Goal: Task Accomplishment & Management: Manage account settings

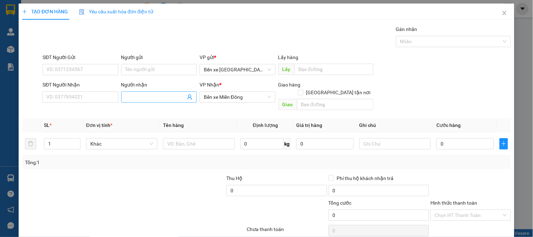
click at [144, 97] on input "Người nhận" at bounding box center [155, 97] width 60 height 8
type input "HOANH"
click at [107, 99] on input "SĐT Người Nhận" at bounding box center [80, 96] width 76 height 11
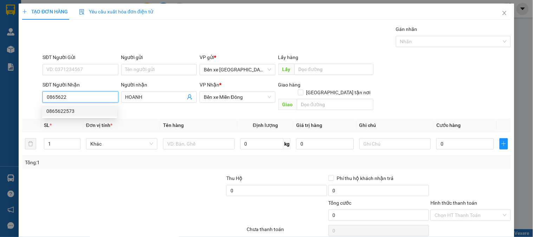
click at [80, 111] on div "0865622573" at bounding box center [79, 111] width 66 height 8
type input "0865622573"
checkbox input "true"
type input "THÀNH CÔNG"
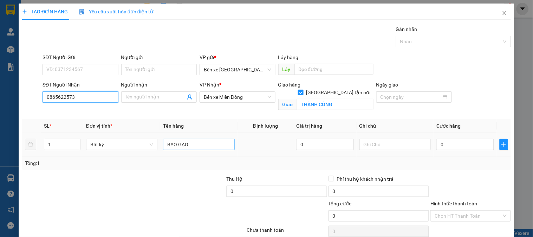
type input "0865622573"
drag, startPoint x: 204, startPoint y: 146, endPoint x: 132, endPoint y: 163, distance: 74.3
click at [132, 163] on div "SL * Đơn vị tính * Tên hàng Định lượng Giá trị hàng Ghi chú Cước hàng 1 Bất kỳ …" at bounding box center [266, 144] width 489 height 51
type input "1 XỐP"
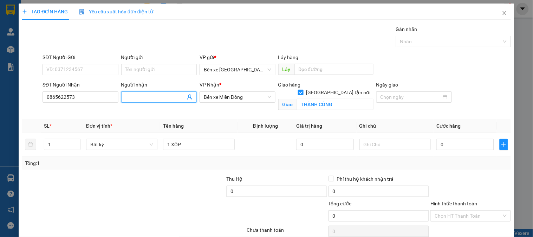
click at [156, 97] on input "Người nhận" at bounding box center [155, 97] width 60 height 8
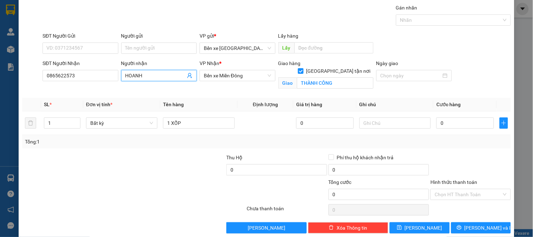
scroll to position [32, 0]
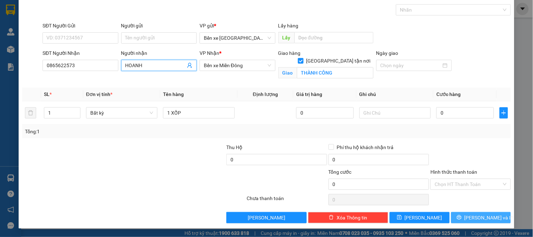
type input "HOANH"
click at [473, 219] on span "[PERSON_NAME] và In" at bounding box center [488, 218] width 49 height 8
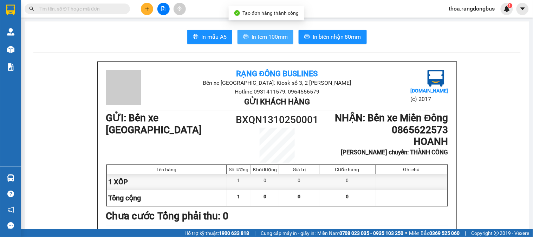
click at [256, 33] on span "In tem 100mm" at bounding box center [269, 36] width 36 height 9
click at [149, 35] on div "In mẫu A5 In tem 100mm In biên nhận 80mm" at bounding box center [276, 37] width 487 height 14
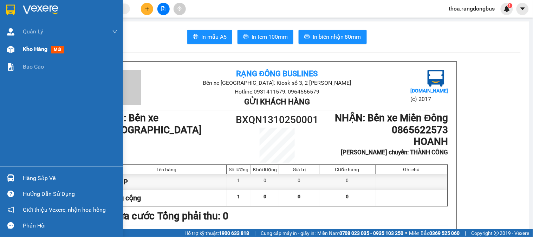
click at [38, 50] on span "Kho hàng" at bounding box center [35, 49] width 25 height 7
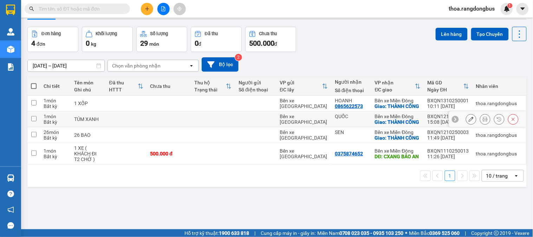
scroll to position [32, 0]
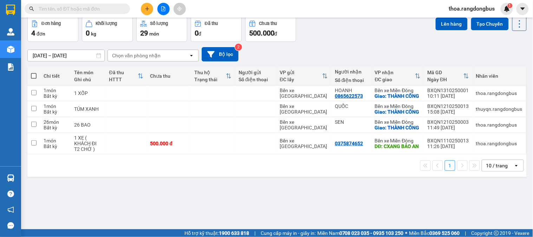
click at [398, 36] on div "Đơn hàng 4 đơn Khối lượng 0 kg Số lượng 29 món Đã thu 0 đ Chưa thu 500.000 đ Lê…" at bounding box center [276, 29] width 499 height 25
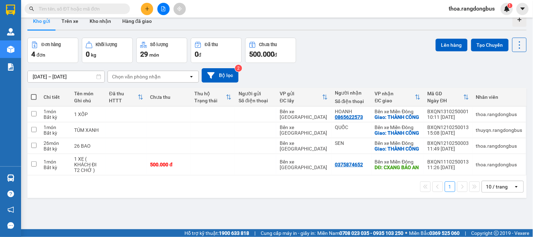
scroll to position [0, 0]
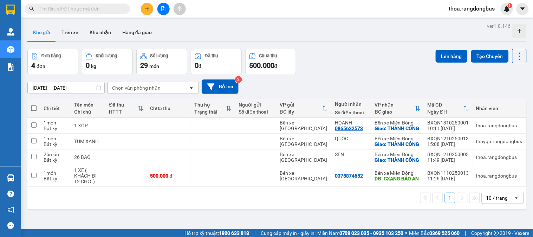
click at [339, 64] on div "Đơn hàng 4 đơn Khối lượng 0 kg Số lượng 29 món Đã thu 0 đ Chưa thu 500.000 đ Lê…" at bounding box center [276, 61] width 499 height 25
click at [292, 24] on div "Kho gửi Trên xe Kho nhận Hàng đã giao" at bounding box center [276, 33] width 499 height 19
click at [78, 6] on input "text" at bounding box center [80, 9] width 83 height 8
click at [150, 7] on button at bounding box center [147, 9] width 12 height 12
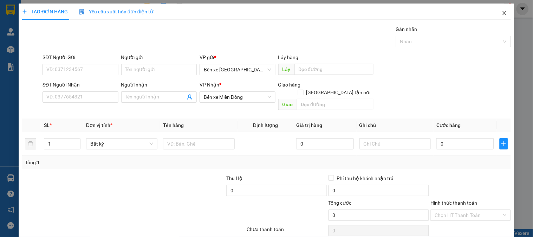
click at [502, 13] on icon "close" at bounding box center [504, 13] width 4 height 4
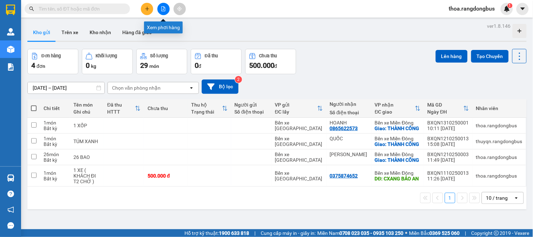
click at [163, 7] on icon "file-add" at bounding box center [163, 8] width 5 height 5
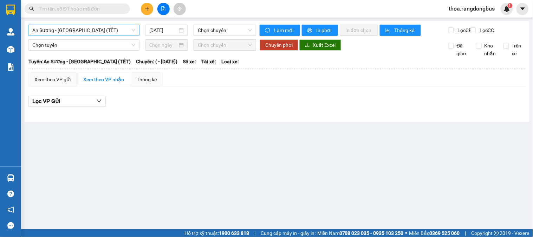
click at [63, 28] on span "An Sương - [GEOGRAPHIC_DATA] (TẾT)" at bounding box center [83, 30] width 103 height 11
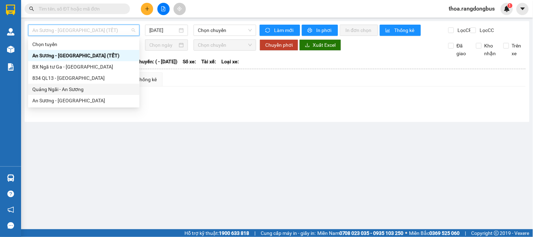
click at [53, 89] on div "Quảng Ngãi - An Sương" at bounding box center [83, 89] width 103 height 8
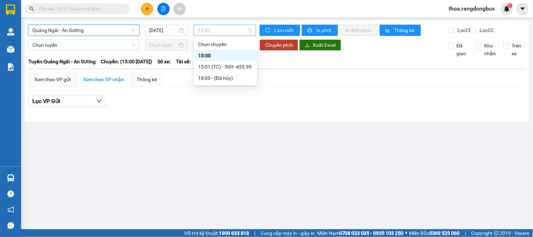
click at [218, 28] on span "15:00" at bounding box center [225, 30] width 54 height 11
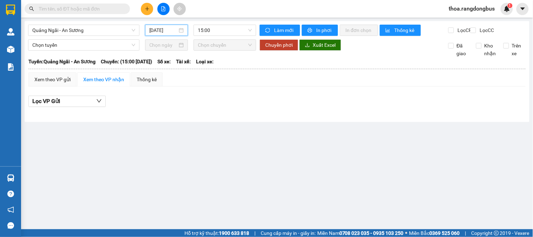
click at [163, 29] on input "[DATE]" at bounding box center [163, 30] width 28 height 8
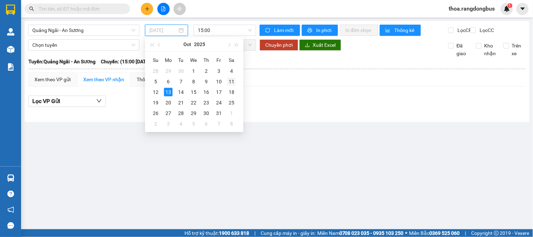
click at [230, 79] on div "11" at bounding box center [231, 81] width 8 height 8
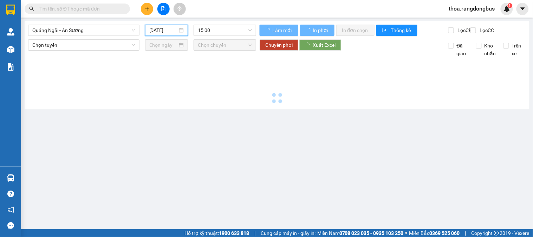
type input "[DATE]"
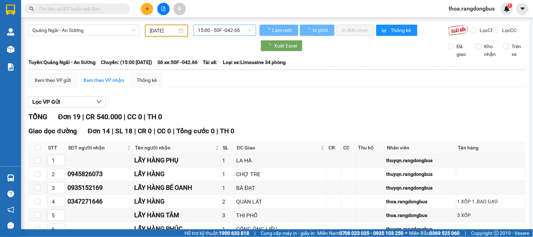
click at [221, 28] on span "15:00 - 50F -042.66" at bounding box center [225, 30] width 54 height 11
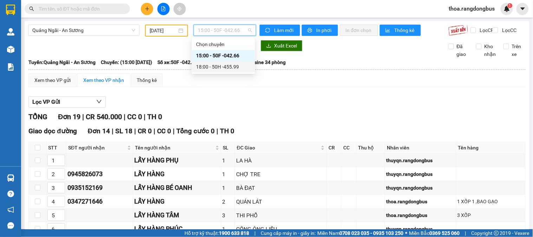
click at [220, 64] on div "18:00 - 50H -455.99" at bounding box center [223, 67] width 55 height 8
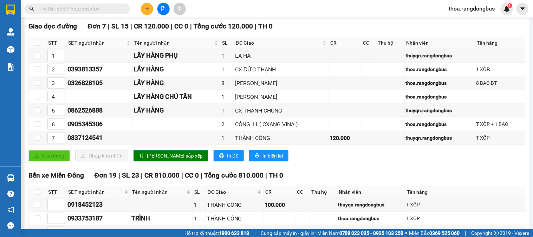
scroll to position [261, 0]
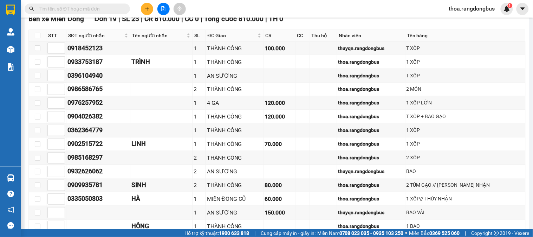
click at [65, 11] on input "text" at bounding box center [80, 9] width 83 height 8
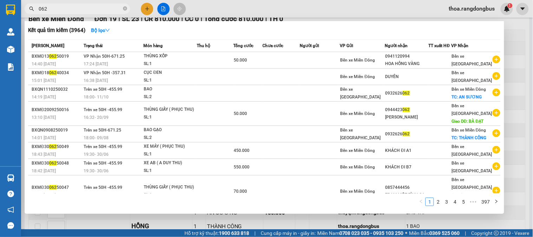
drag, startPoint x: 61, startPoint y: 9, endPoint x: 0, endPoint y: 25, distance: 63.0
click at [0, 25] on section "Kết quả tìm kiếm ( 3964 ) Bộ lọc Mã ĐH Trạng thái Món hàng Thu hộ Tổng cước Chư…" at bounding box center [266, 118] width 533 height 237
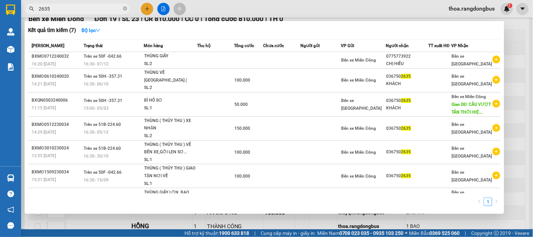
type input "2635"
click at [292, 8] on div at bounding box center [266, 118] width 533 height 237
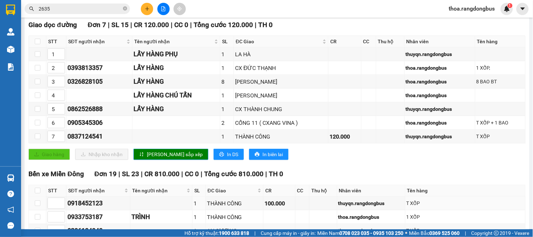
scroll to position [0, 0]
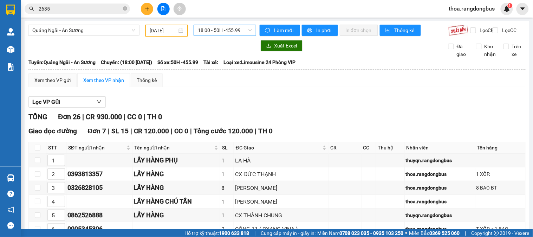
click at [213, 33] on span "18:00 - 50H -455.99" at bounding box center [225, 30] width 54 height 11
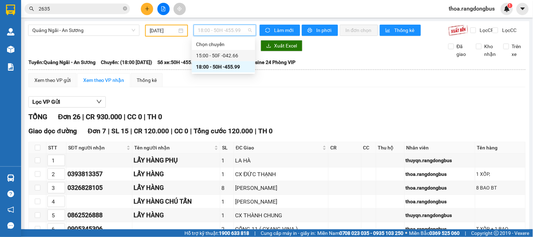
click at [212, 53] on div "15:00 - 50F -042.66" at bounding box center [223, 56] width 55 height 8
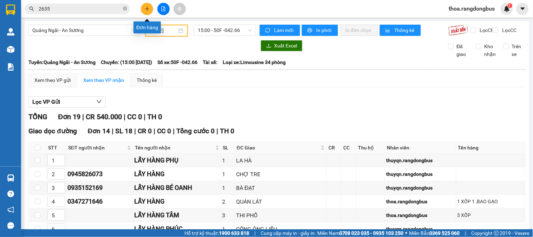
click at [148, 8] on icon "plus" at bounding box center [147, 8] width 5 height 5
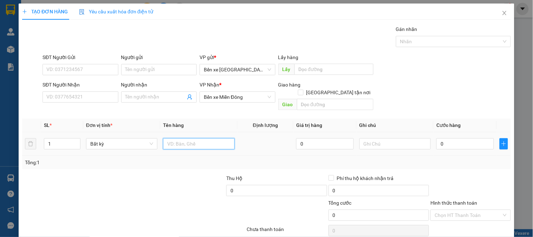
click at [179, 138] on input "text" at bounding box center [198, 143] width 71 height 11
type input "1 XỐP"
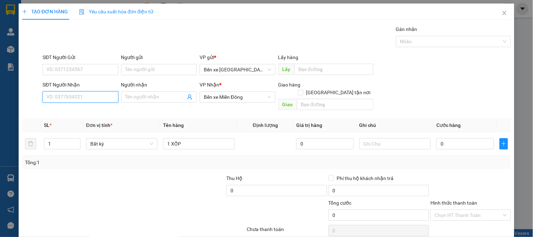
click at [61, 100] on input "SĐT Người Nhận" at bounding box center [80, 96] width 76 height 11
click at [321, 99] on input "text" at bounding box center [335, 104] width 77 height 11
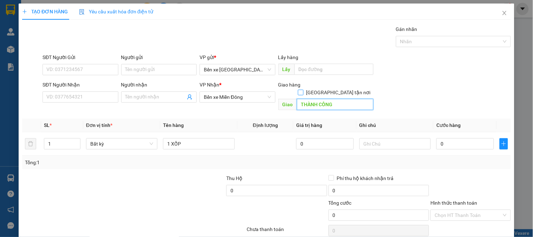
type input "THÀNH CÔNG"
click at [303, 90] on input "[GEOGRAPHIC_DATA] tận nơi" at bounding box center [300, 92] width 5 height 5
checkbox input "true"
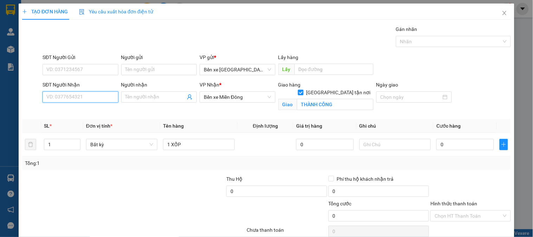
click at [97, 97] on input "SĐT Người Nhận" at bounding box center [80, 96] width 76 height 11
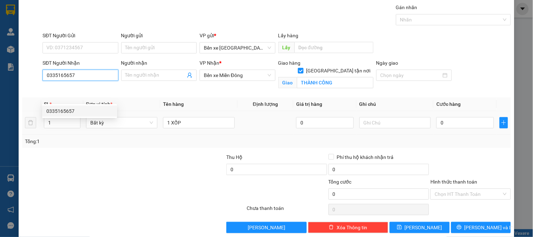
scroll to position [32, 0]
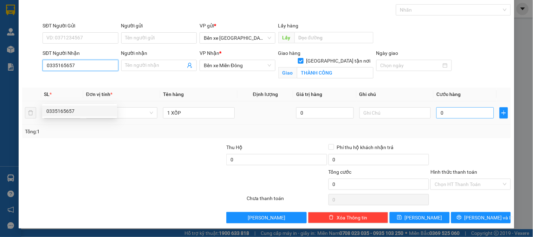
type input "0335165657"
click at [446, 117] on input "0" at bounding box center [465, 112] width 58 height 11
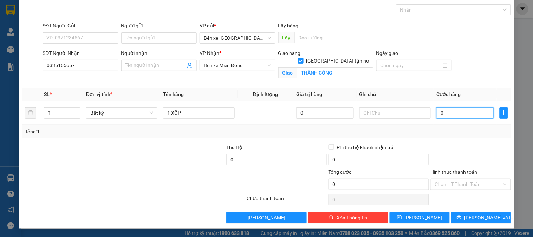
type input "7"
type input "70"
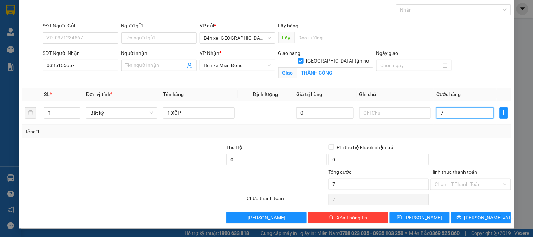
type input "70"
type input "70.000"
click at [453, 174] on label "Hình thức thanh toán" at bounding box center [453, 172] width 47 height 6
click at [453, 179] on input "Hình thức thanh toán" at bounding box center [467, 184] width 67 height 11
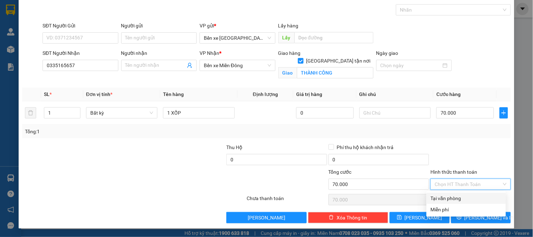
click at [454, 198] on div "Tại văn phòng" at bounding box center [466, 198] width 71 height 8
type input "0"
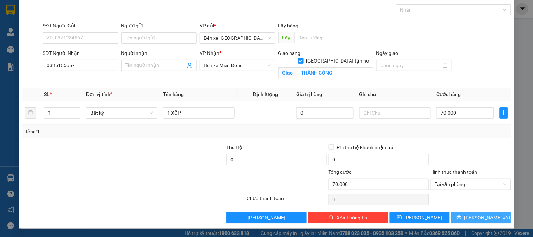
click at [468, 221] on button "[PERSON_NAME] và In" at bounding box center [481, 217] width 60 height 11
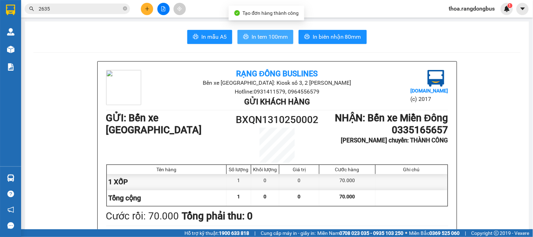
click at [257, 33] on span "In tem 100mm" at bounding box center [269, 36] width 36 height 9
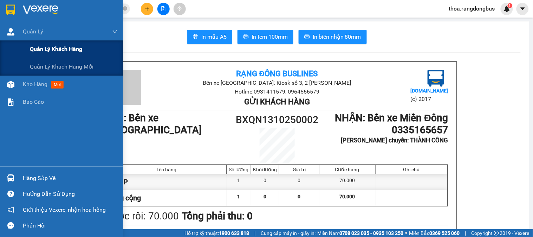
click at [48, 50] on span "Quản lý khách hàng" at bounding box center [56, 49] width 52 height 9
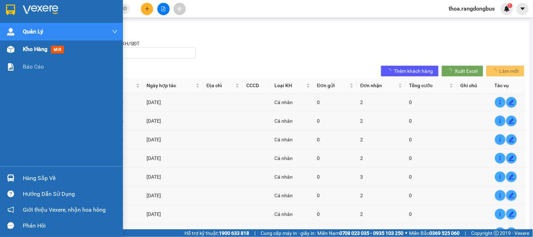
click at [29, 50] on span "Kho hàng" at bounding box center [35, 49] width 25 height 7
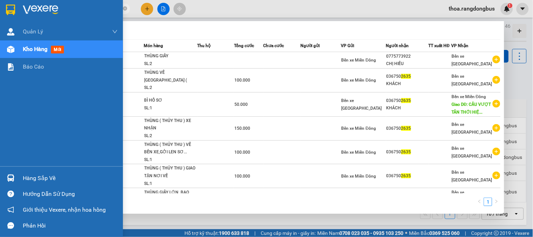
drag, startPoint x: 58, startPoint y: 12, endPoint x: 9, endPoint y: 19, distance: 49.6
click at [9, 19] on section "Kết quả tìm kiếm ( 7 ) Bộ lọc Mã ĐH Trạng thái Món hàng Thu hộ Tổng cước Chưa c…" at bounding box center [266, 118] width 533 height 237
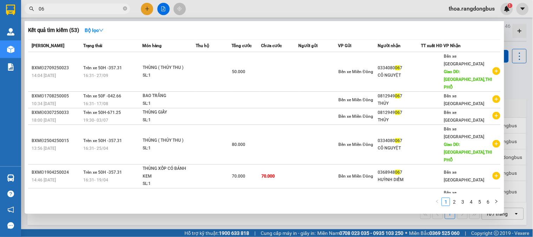
type input "0"
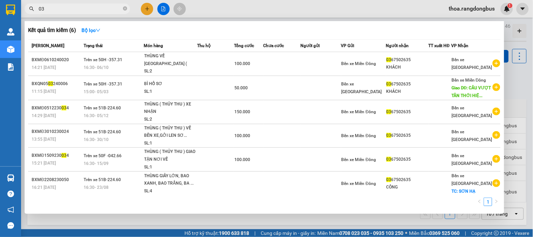
type input "0"
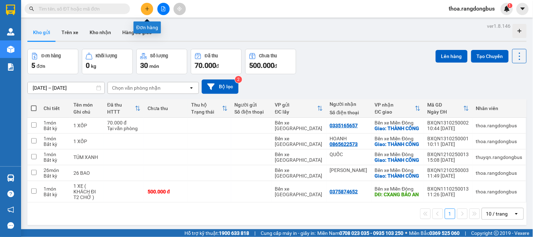
click at [146, 7] on icon "plus" at bounding box center [147, 8] width 5 height 5
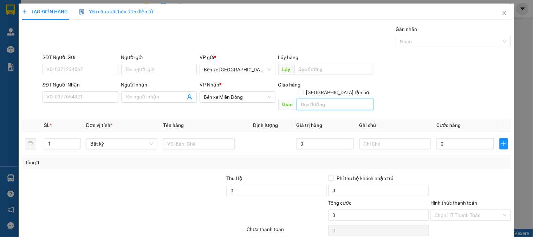
click at [318, 99] on input "text" at bounding box center [335, 104] width 77 height 11
type input "THÀNH CÔNG"
drag, startPoint x: 334, startPoint y: 84, endPoint x: 326, endPoint y: 79, distance: 10.2
click at [303, 90] on input "[GEOGRAPHIC_DATA] tận nơi" at bounding box center [300, 92] width 5 height 5
checkbox input "true"
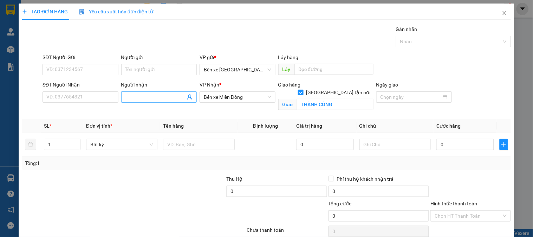
click at [125, 97] on input "Người nhận" at bounding box center [155, 97] width 60 height 8
type input "CHỊ THƯ"
click at [196, 144] on input "text" at bounding box center [198, 144] width 71 height 11
type input "1 THÙNG GIẤY"
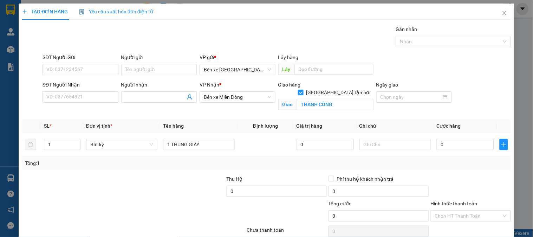
checkbox input "false"
click at [8, 29] on div "TẠO ĐƠN HÀNG Yêu cầu xuất hóa đơn điện tử Transit Pickup Surcharge Ids Transit …" at bounding box center [266, 118] width 533 height 237
click at [8, 51] on div "TẠO ĐƠN HÀNG Yêu cầu xuất hóa đơn điện tử Transit Pickup Surcharge Ids Transit …" at bounding box center [266, 118] width 533 height 237
click at [502, 13] on icon "close" at bounding box center [505, 13] width 6 height 6
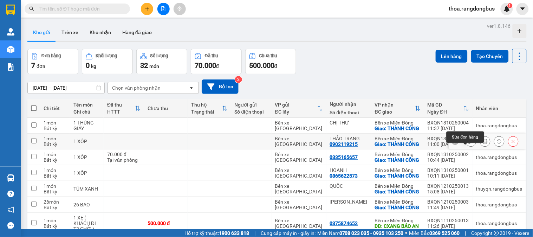
click at [466, 135] on button at bounding box center [471, 141] width 10 height 12
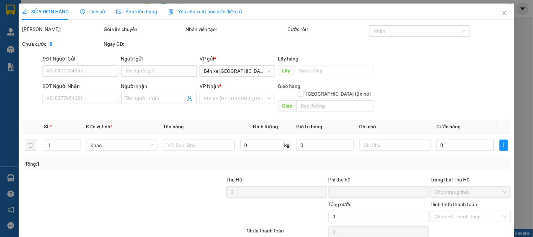
type input "0902119215"
type input "THẢO TRANG"
checkbox input "true"
type input "THÀNH CÔNG"
type input "0"
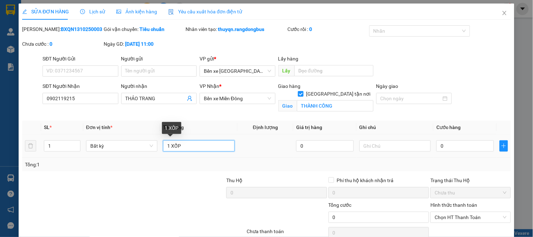
click at [189, 147] on input "1 XỐP" at bounding box center [198, 145] width 71 height 11
click at [179, 149] on input "1 XỐP, TÚM HÀNH NHỎ" at bounding box center [198, 145] width 71 height 11
type input "1 XỐP CÓ DÁN BÁNH MỎNG TRÊN , TÚM HÀNH NHỎ"
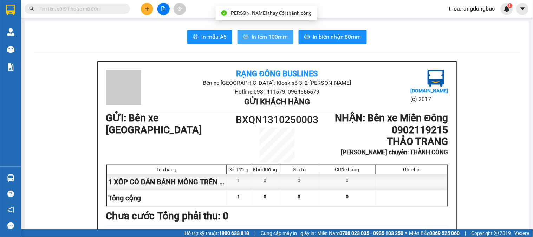
click at [270, 38] on span "In tem 100mm" at bounding box center [269, 36] width 36 height 9
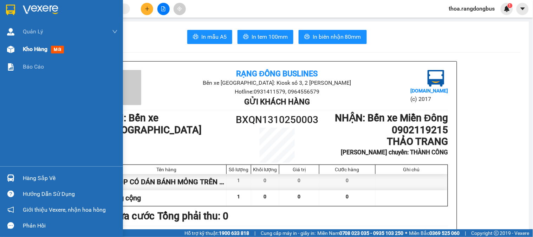
click at [33, 50] on span "Kho hàng" at bounding box center [35, 49] width 25 height 7
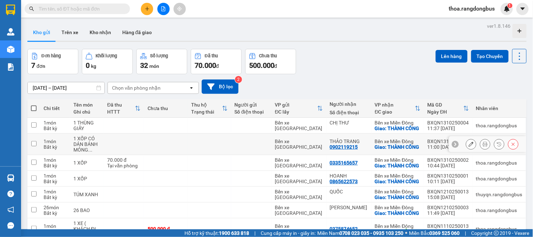
click at [466, 138] on button at bounding box center [471, 144] width 10 height 12
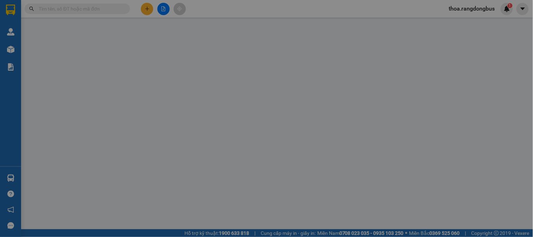
type input "0902119215"
type input "THẢO TRANG"
checkbox input "true"
type input "THÀNH CÔNG"
type input "0"
